Goal: Check status: Check status

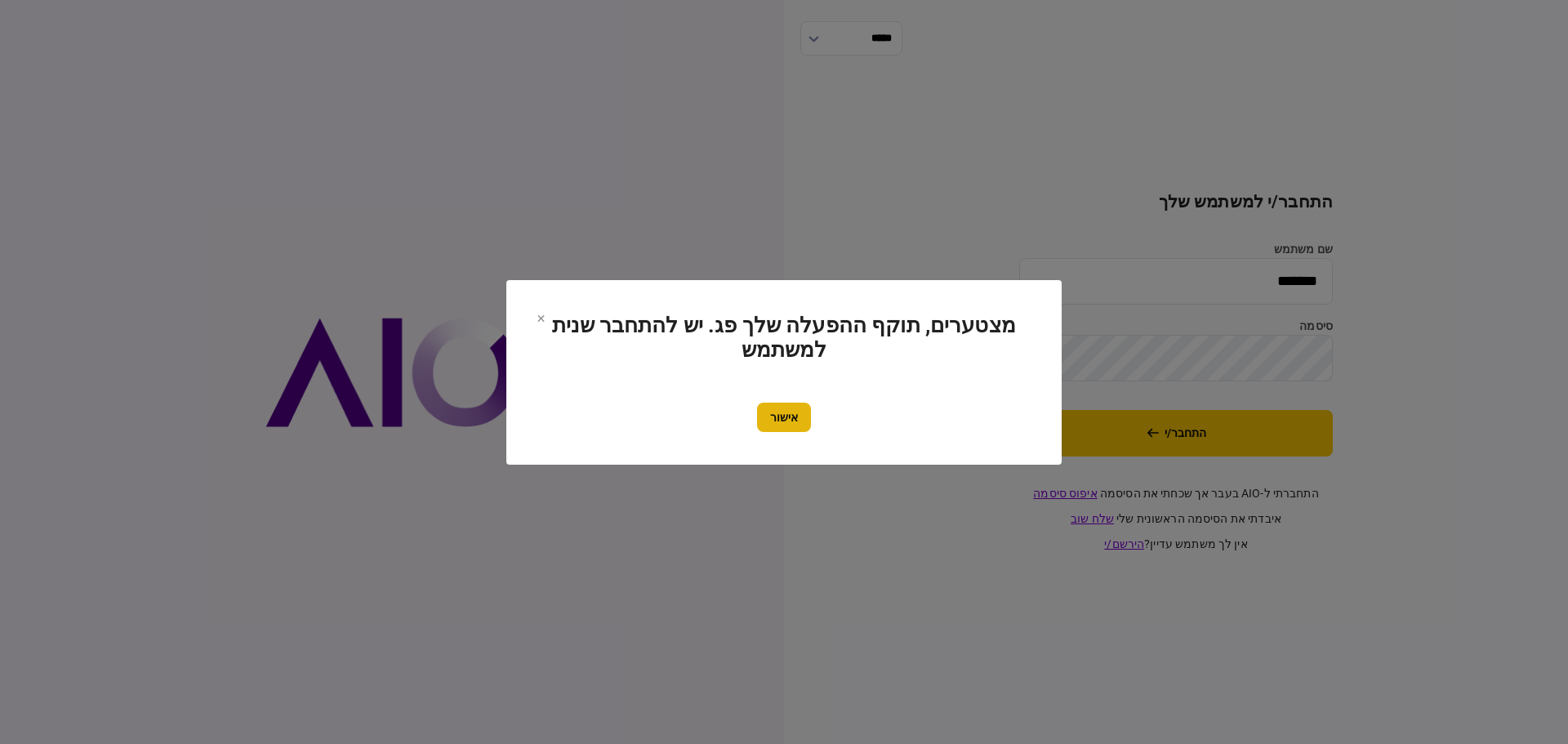
click at [763, 428] on button "אישור" at bounding box center [784, 417] width 54 height 30
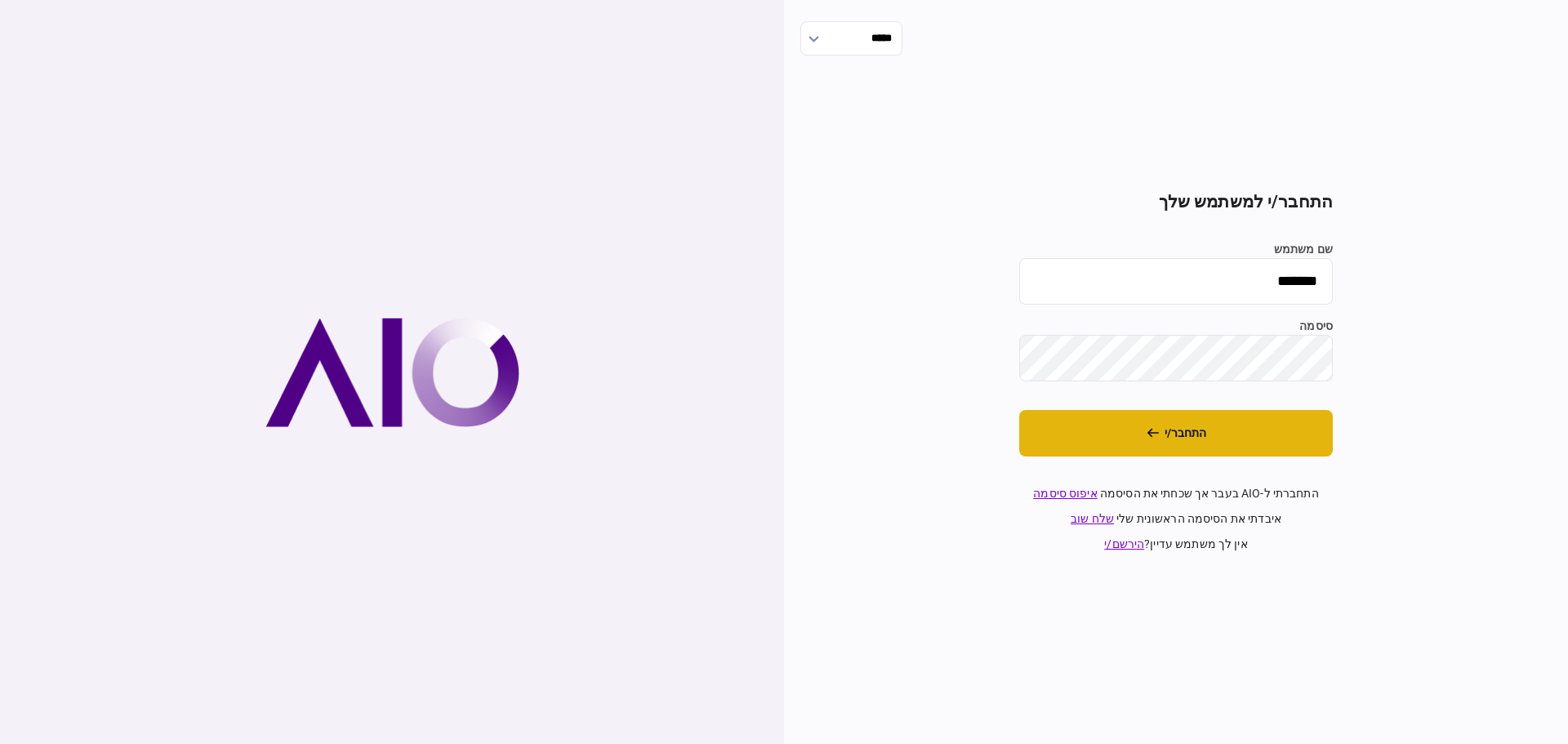
click at [1210, 428] on button "התחבר/י" at bounding box center [1176, 433] width 314 height 47
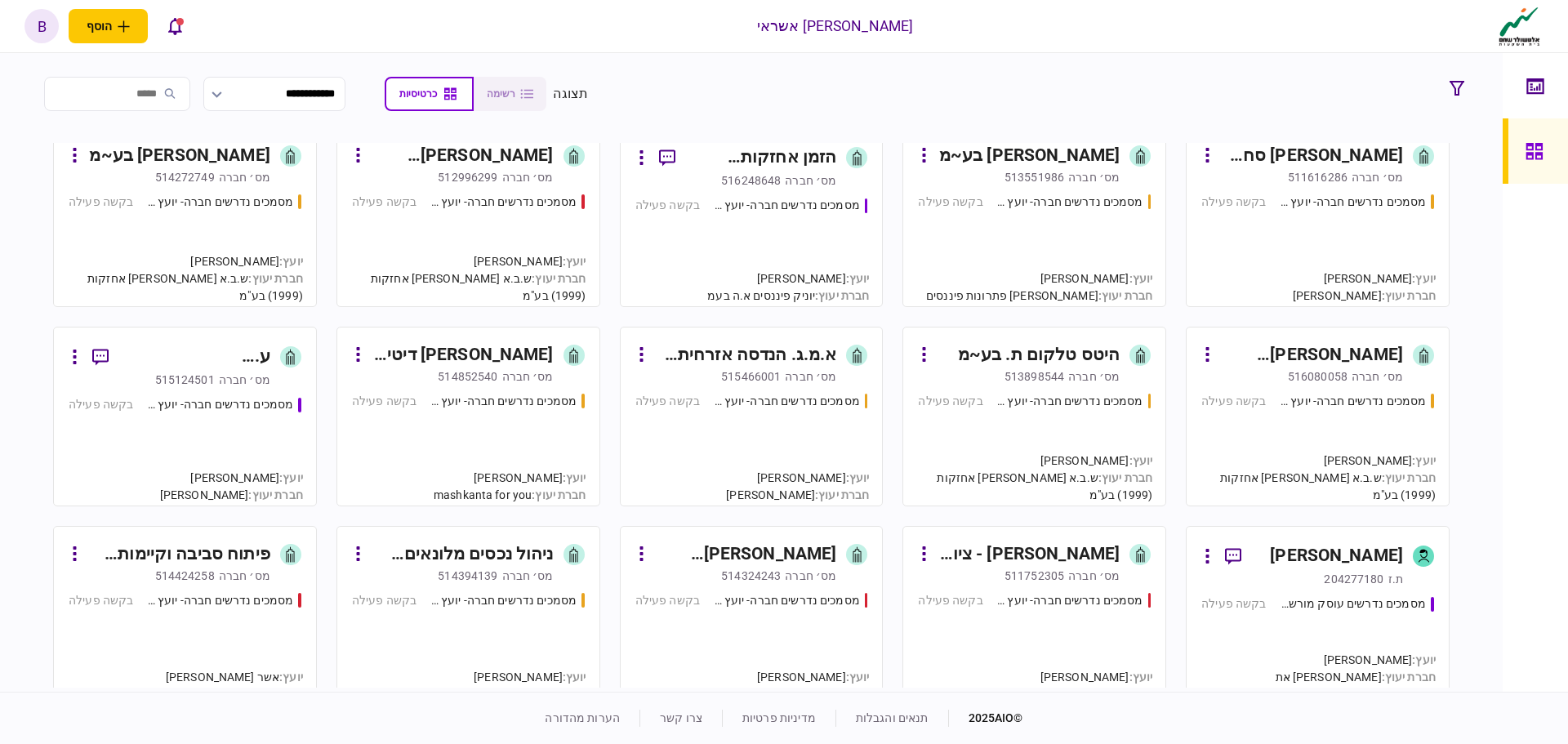
scroll to position [817, 0]
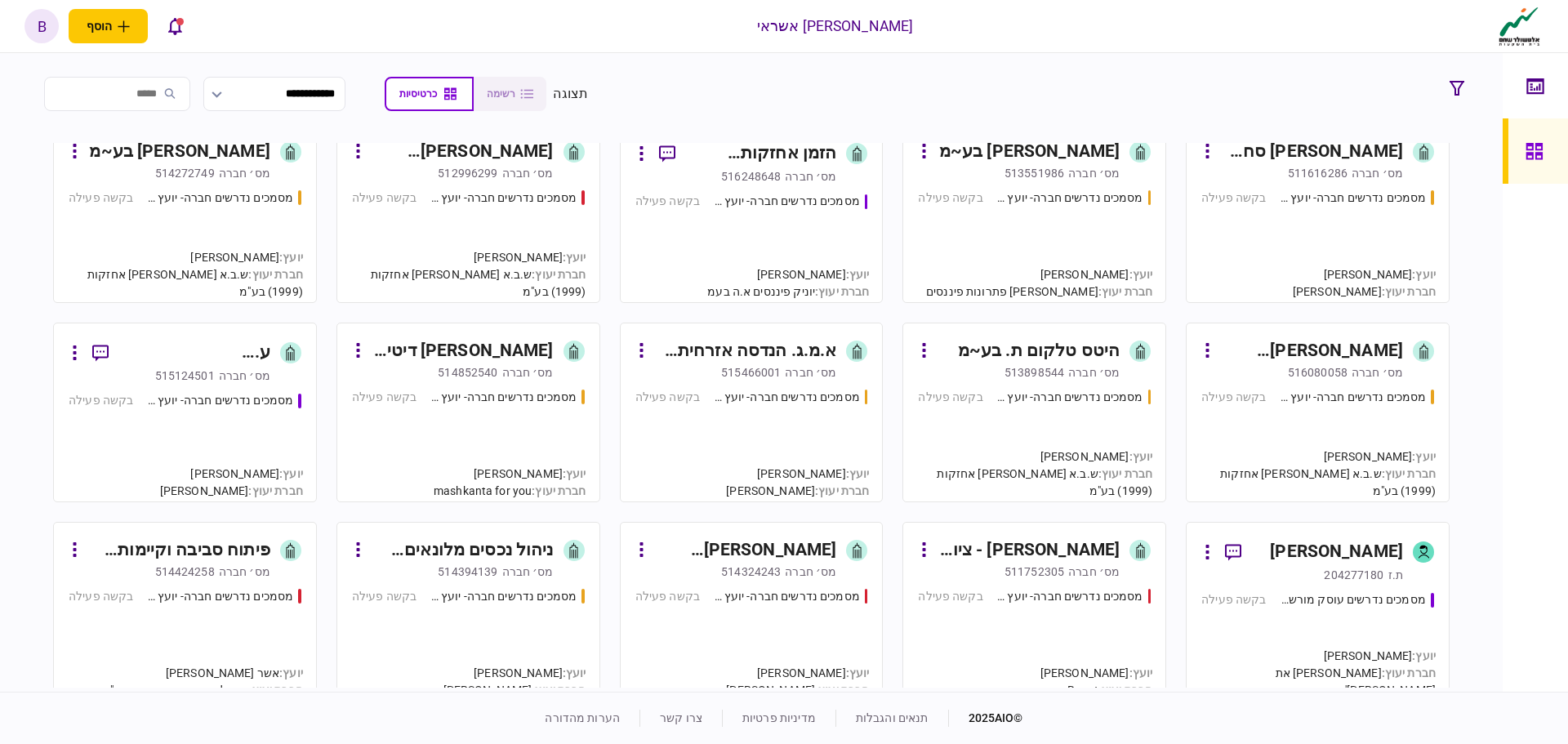
click at [999, 427] on div "מסמכים נדרשים חברה- יועץ - תהליך חברה בקשה פעילה" at bounding box center [1034, 437] width 232 height 98
